Goal: Task Accomplishment & Management: Manage account settings

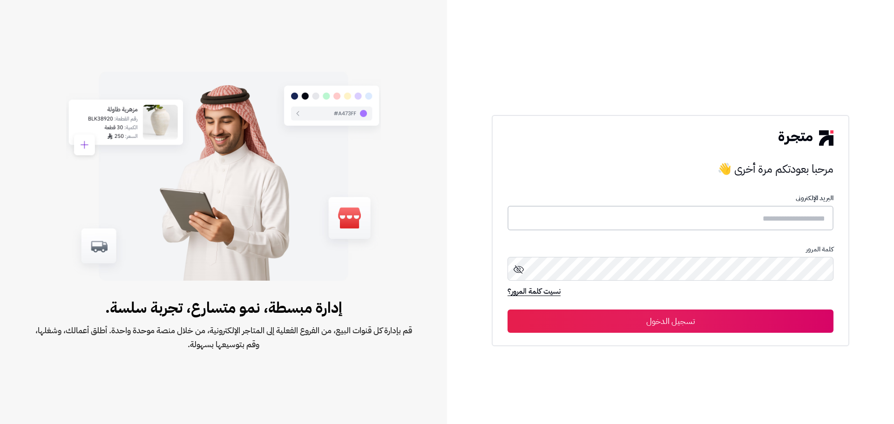
type input "**********"
click at [749, 315] on button "تسجيل الدخول" at bounding box center [670, 320] width 326 height 23
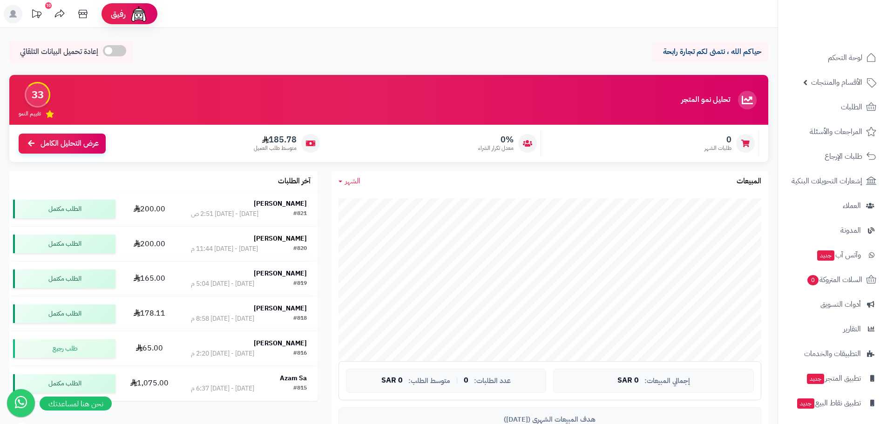
click at [43, 9] on icon at bounding box center [36, 14] width 19 height 19
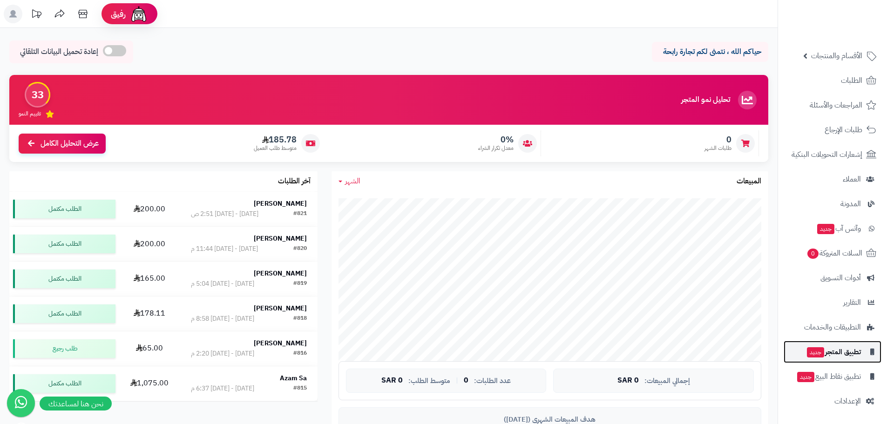
click at [854, 359] on link "تطبيق المتجر جديد" at bounding box center [832, 352] width 98 height 22
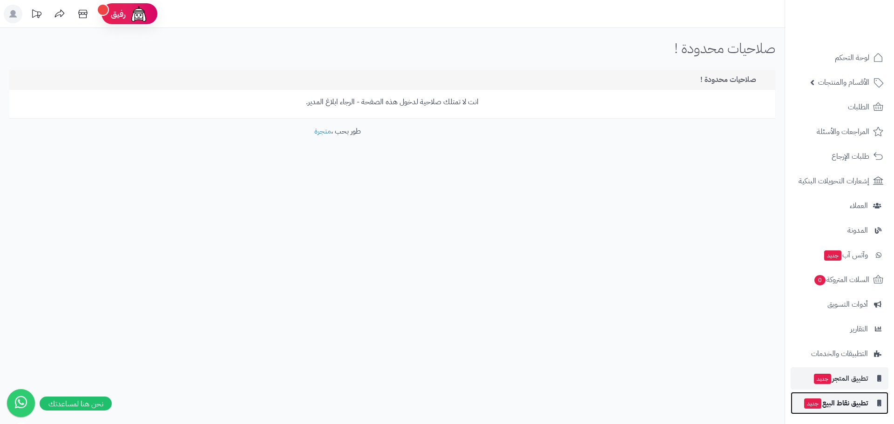
click at [858, 394] on link "تطبيق نقاط البيع جديد" at bounding box center [839, 403] width 98 height 22
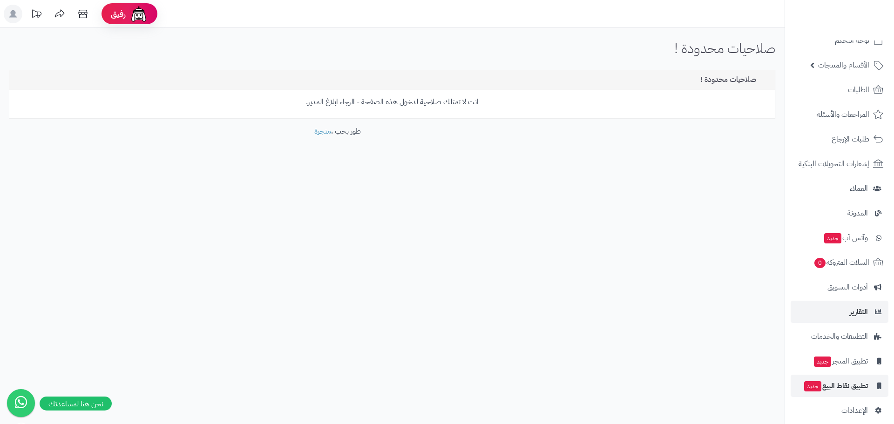
scroll to position [27, 0]
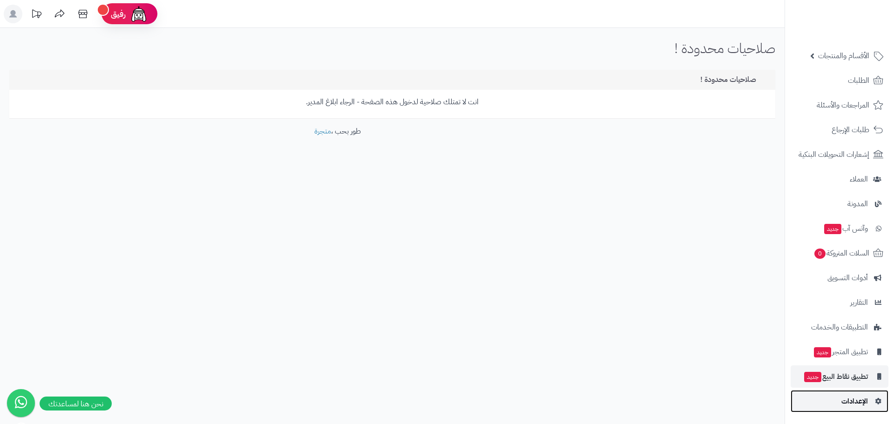
click at [855, 406] on span "الإعدادات" at bounding box center [854, 401] width 27 height 13
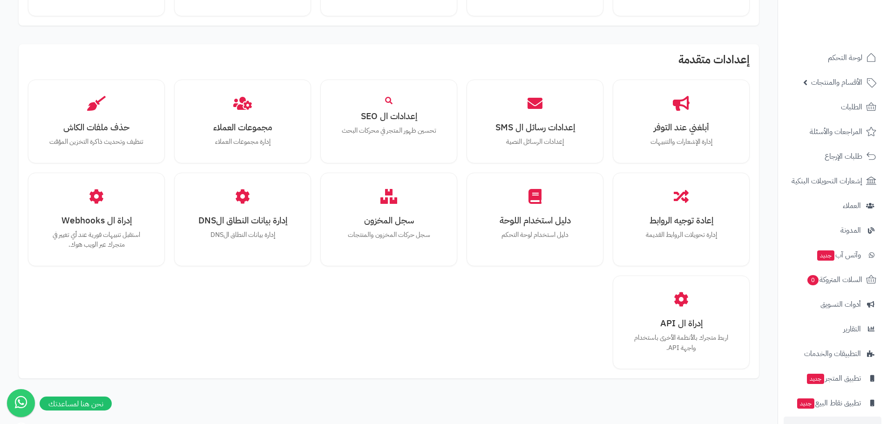
scroll to position [588, 0]
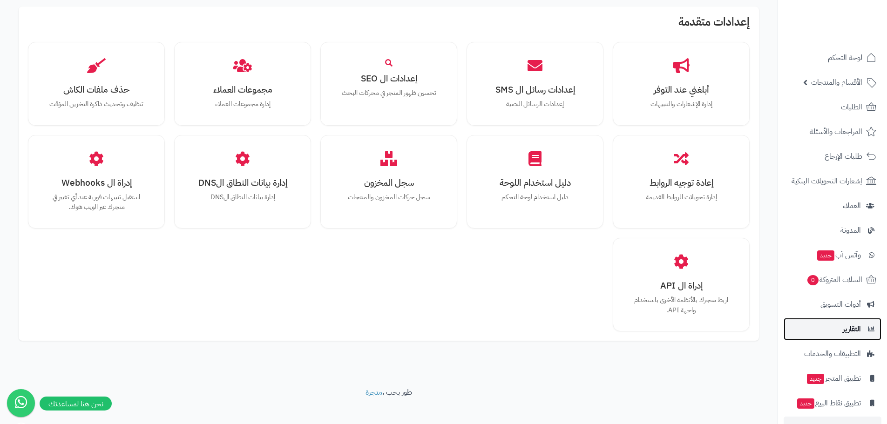
click at [858, 332] on span "التقارير" at bounding box center [852, 329] width 18 height 13
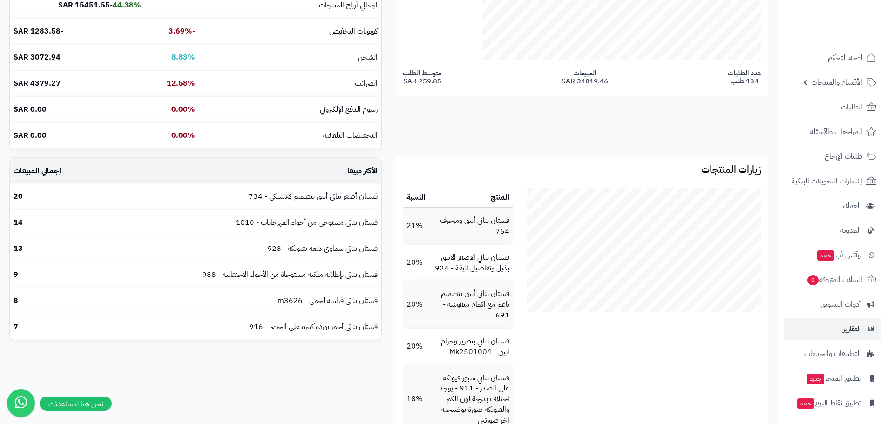
scroll to position [279, 0]
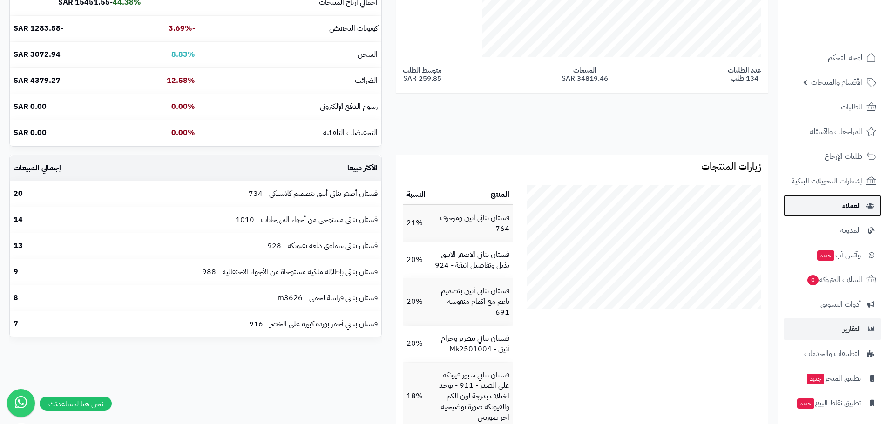
click at [852, 208] on span "العملاء" at bounding box center [851, 205] width 19 height 13
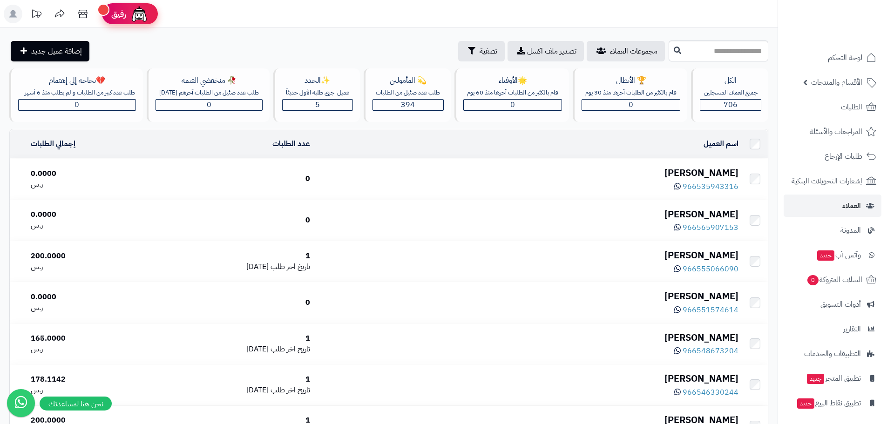
click at [111, 15] on span "رفيق" at bounding box center [118, 13] width 15 height 11
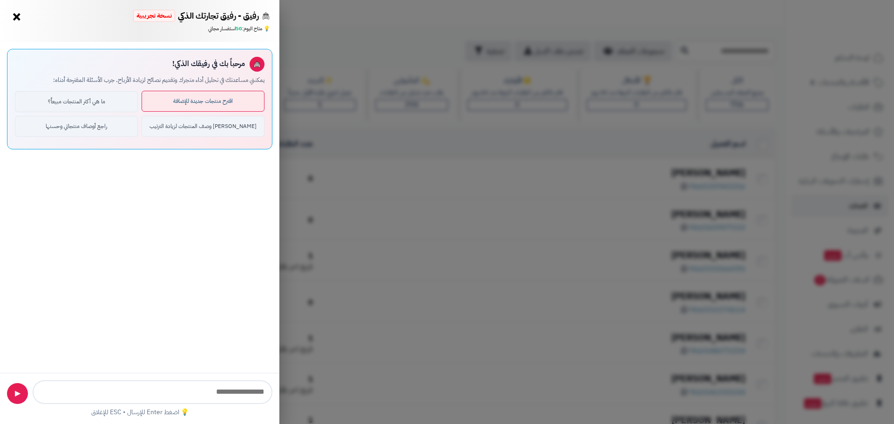
click at [206, 94] on button "اقترح منتجات جديدة للإضافة" at bounding box center [203, 101] width 123 height 21
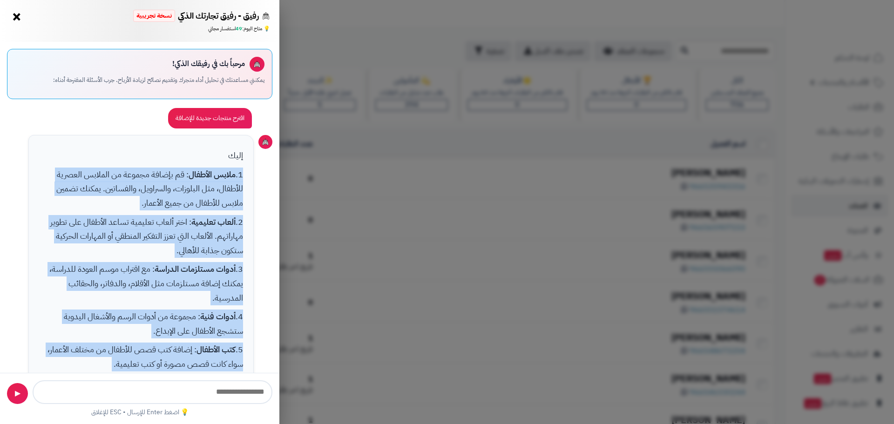
drag, startPoint x: 184, startPoint y: 337, endPoint x: 243, endPoint y: 174, distance: 173.4
click at [243, 174] on div "إليك 1. ملابس الأطفال : قم بإضافة مجموعة من الملابس العصرية للأطفال، مثل البلوز…" at bounding box center [141, 350] width 226 height 430
copy div "1. ملابس الأطفال : قم بإضافة مجموعة من الملابس العصرية للأطفال، مثل البلوزات، و…"
click at [14, 18] on button "×" at bounding box center [16, 16] width 15 height 15
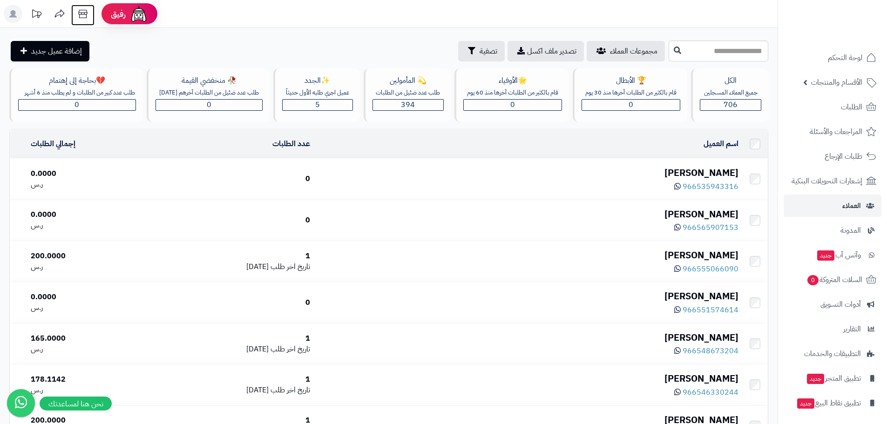
click at [81, 8] on icon at bounding box center [83, 14] width 19 height 19
click at [6, 19] on rect at bounding box center [13, 14] width 19 height 19
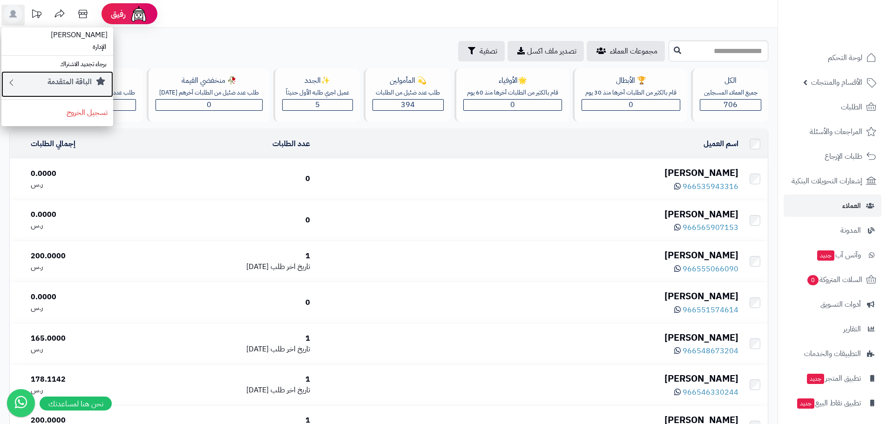
click at [74, 89] on div "الباقة المتقدمة" at bounding box center [61, 84] width 91 height 15
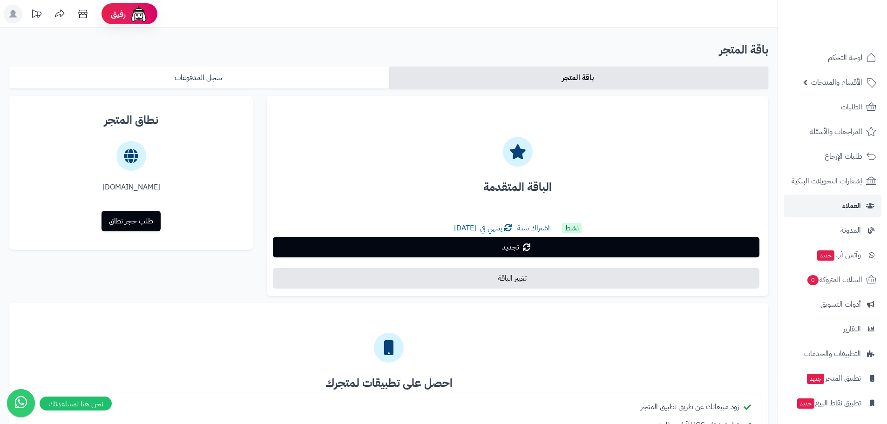
click at [19, 9] on rect at bounding box center [13, 14] width 19 height 19
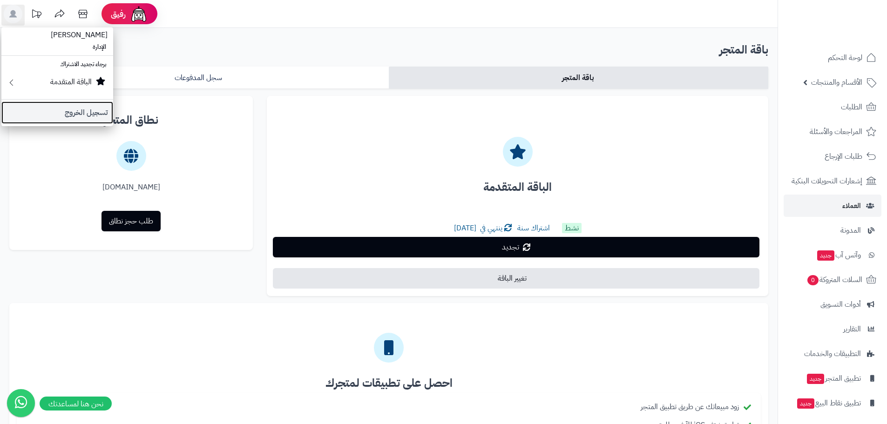
click at [90, 108] on link "تسجيل الخروج" at bounding box center [57, 112] width 112 height 22
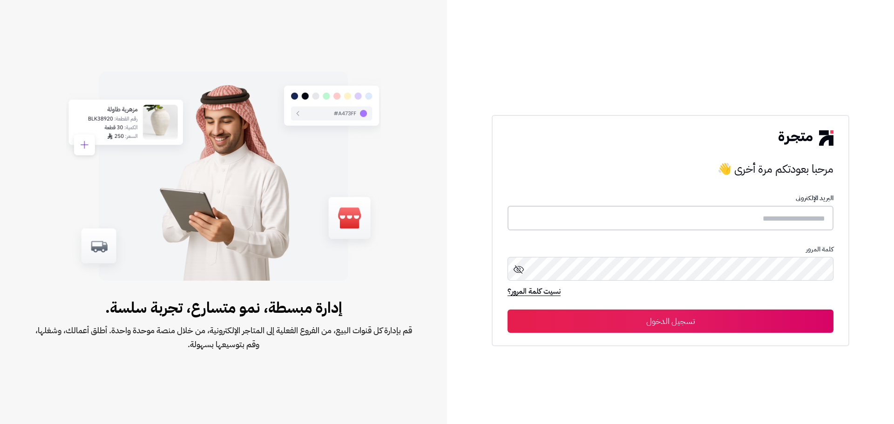
type input "**********"
click at [783, 326] on button "تسجيل الدخول" at bounding box center [670, 320] width 326 height 23
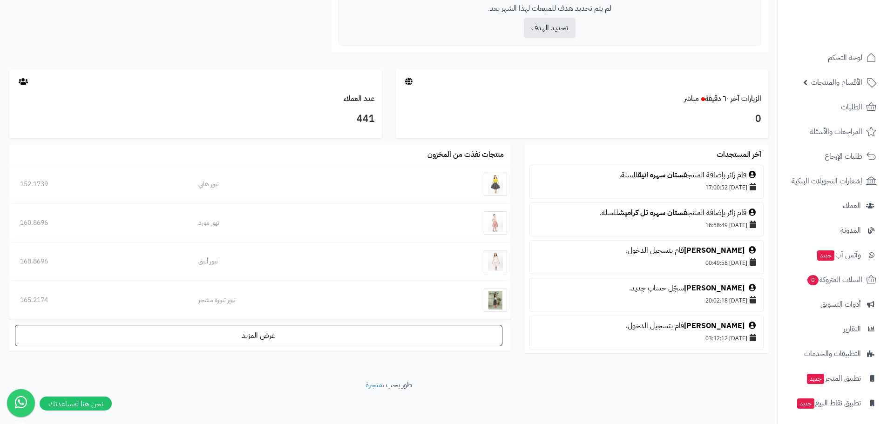
scroll to position [428, 0]
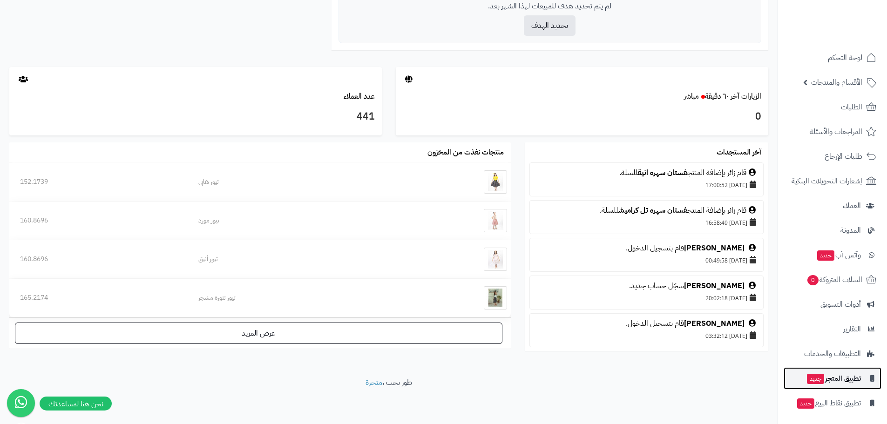
click at [833, 386] on link "تطبيق المتجر جديد" at bounding box center [832, 378] width 98 height 22
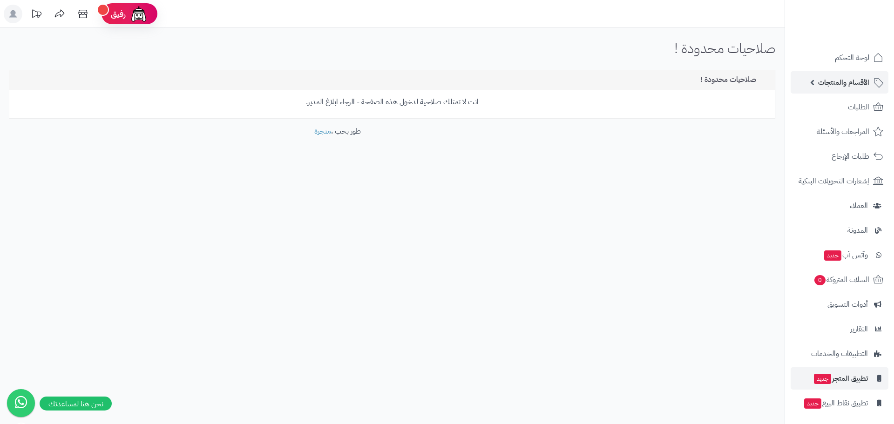
click at [851, 86] on span "الأقسام والمنتجات" at bounding box center [843, 82] width 51 height 13
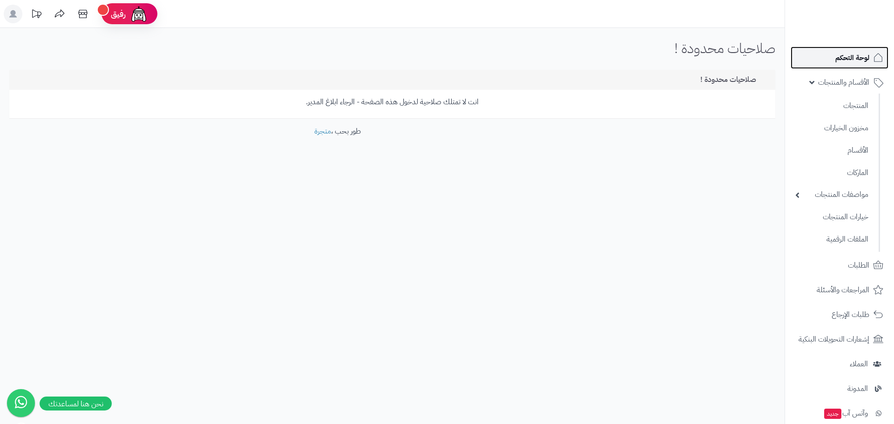
click at [856, 56] on span "لوحة التحكم" at bounding box center [852, 57] width 34 height 13
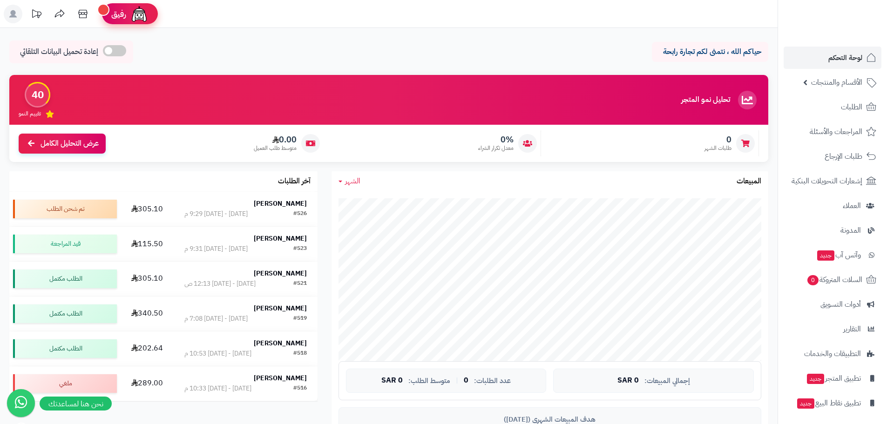
click at [131, 20] on div "رفيق" at bounding box center [129, 14] width 37 height 19
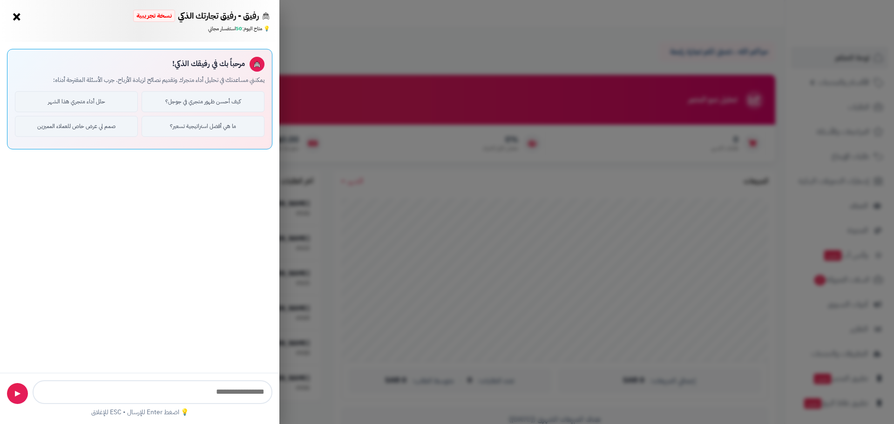
click at [332, 48] on div "رفيق - رفيق تجارتك الذكي نسخة تجريبية ⭐ تاجر متنامي × 💡 متاح اليوم: 50 استفسار …" at bounding box center [447, 212] width 894 height 424
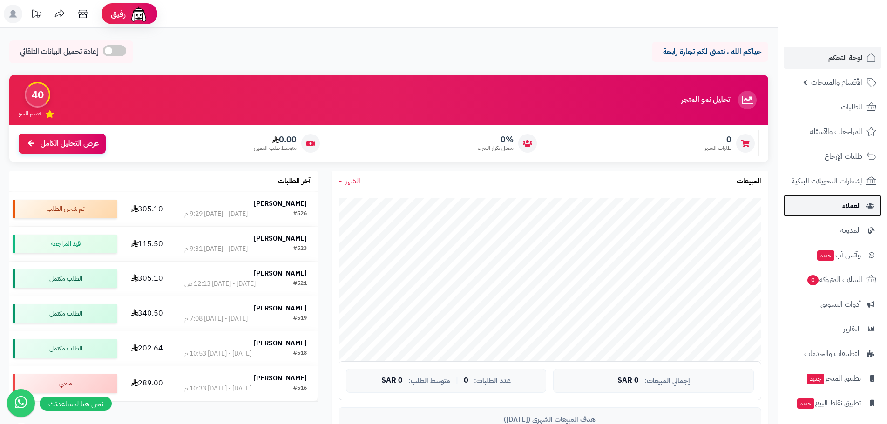
click at [866, 203] on icon at bounding box center [870, 206] width 8 height 7
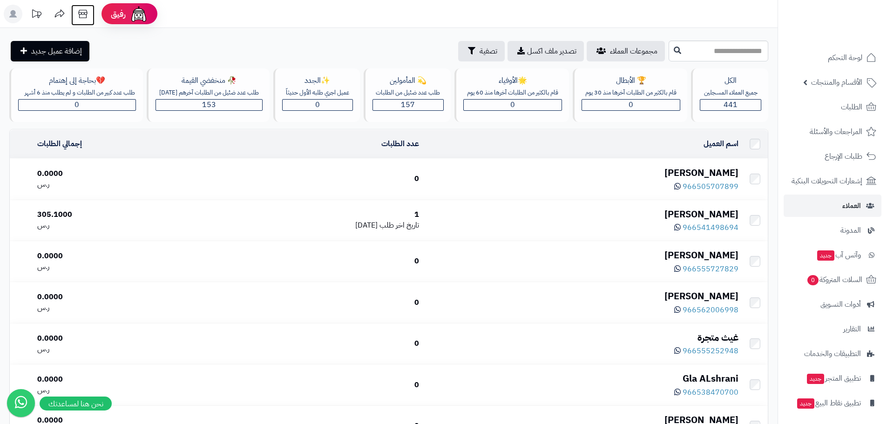
click at [78, 13] on icon at bounding box center [83, 14] width 19 height 19
click at [83, 16] on icon at bounding box center [83, 14] width 19 height 19
click at [208, 84] on div "🥀 منخفضي القيمة" at bounding box center [208, 80] width 107 height 11
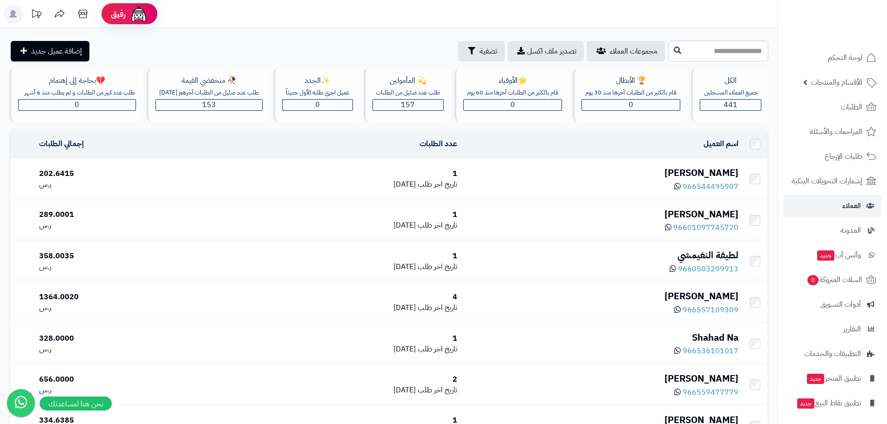
click at [58, 16] on icon at bounding box center [59, 14] width 19 height 19
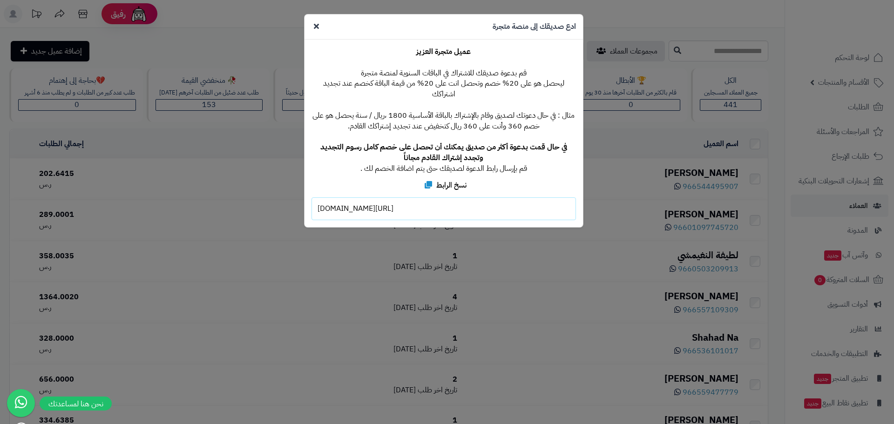
click at [316, 24] on icon at bounding box center [316, 25] width 5 height 7
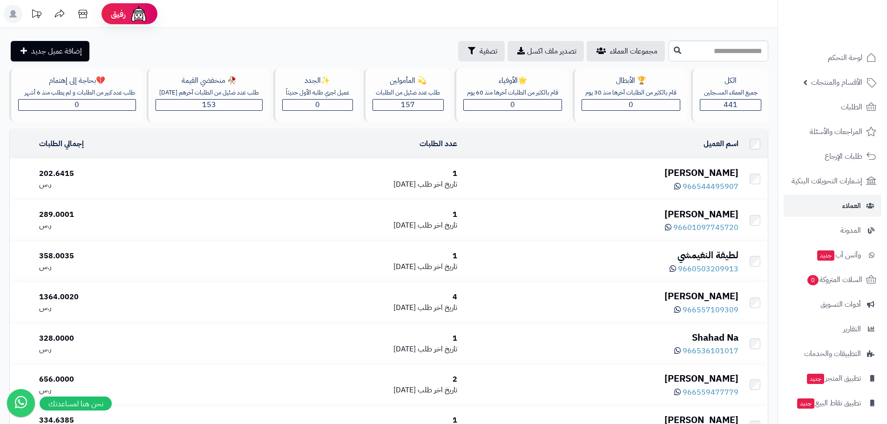
click at [38, 9] on icon at bounding box center [36, 14] width 19 height 19
click at [16, 16] on rect at bounding box center [13, 14] width 19 height 19
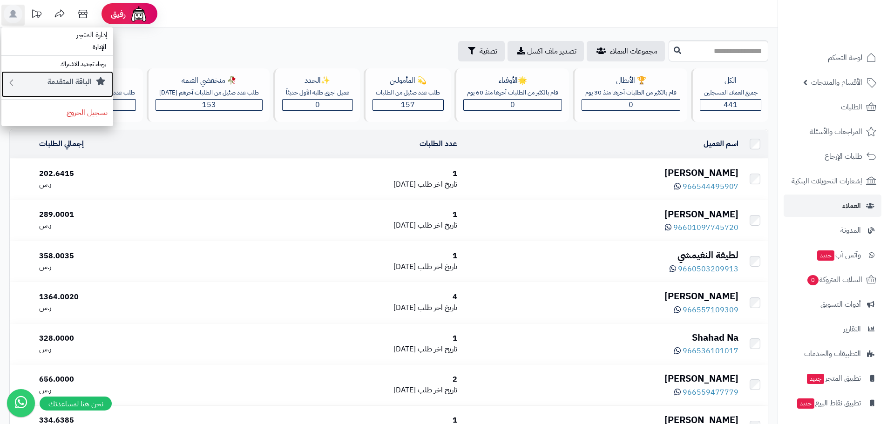
click at [94, 81] on div "الباقة المتقدمة" at bounding box center [61, 84] width 91 height 15
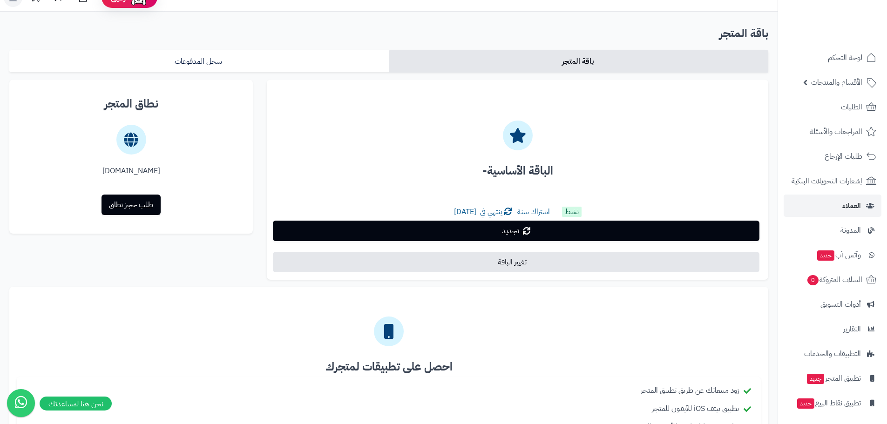
scroll to position [203, 0]
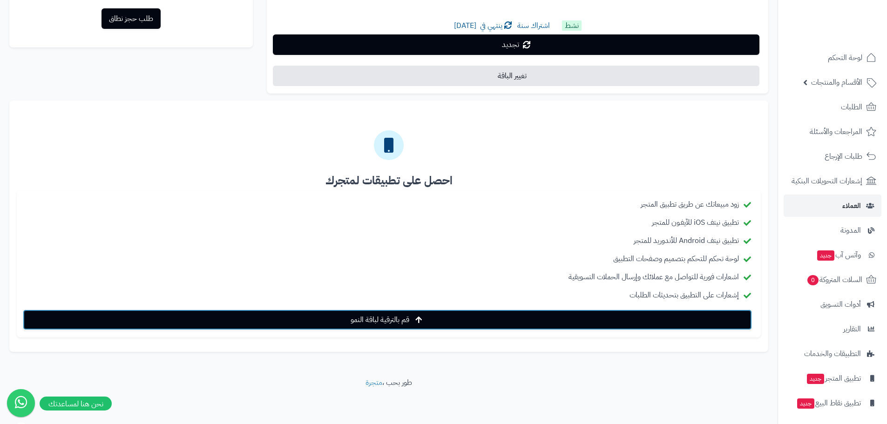
click at [415, 325] on link "قم بالترقية لباقة النمو" at bounding box center [387, 320] width 729 height 20
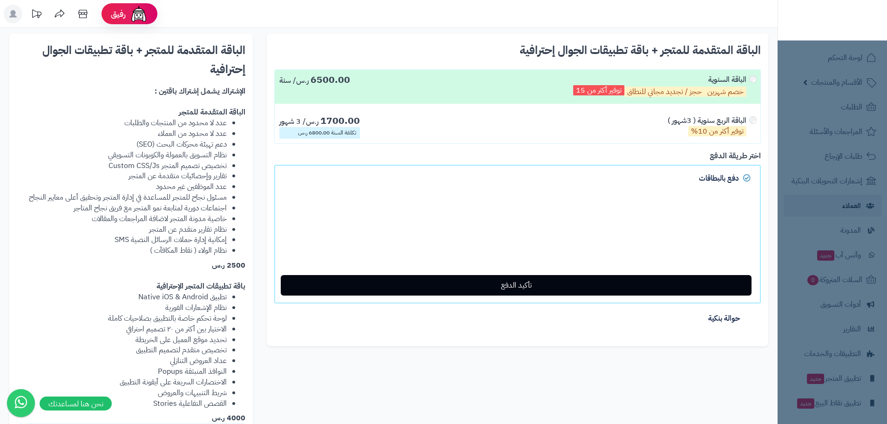
click at [784, 119] on nav "لوحة التحكم الأقسام والمنتجات المنتجات مخزون الخيارات الأقسام الماركات مواصفات …" at bounding box center [831, 224] width 109 height 424
